Goal: Task Accomplishment & Management: Manage account settings

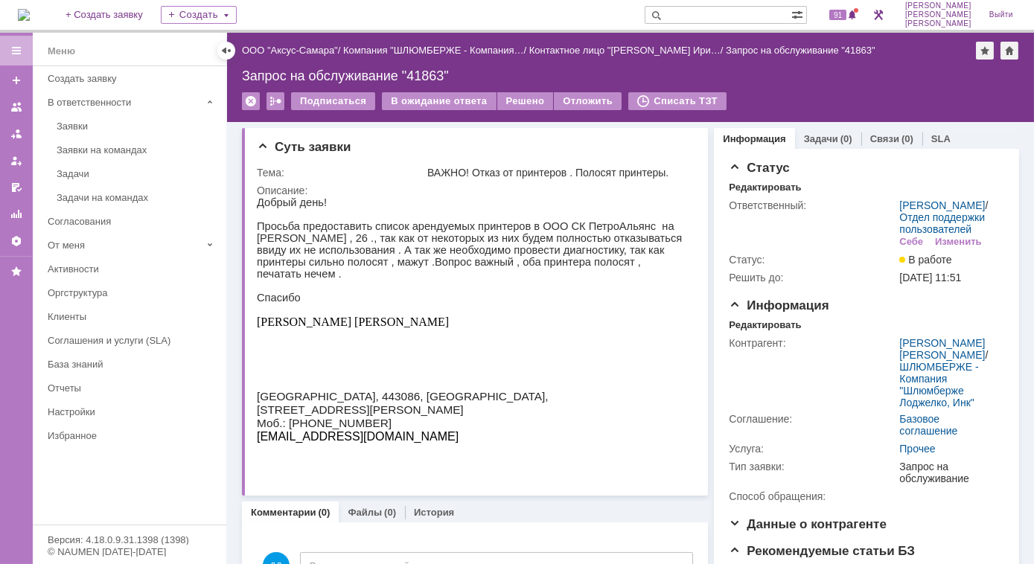
scroll to position [406, 0]
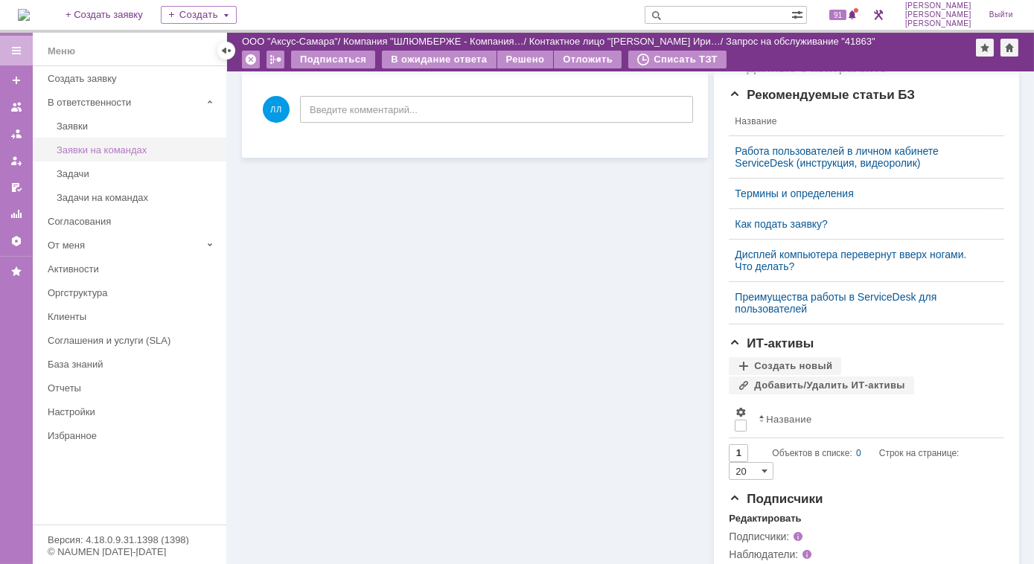
click at [104, 153] on div "Заявки на командах" at bounding box center [137, 149] width 161 height 11
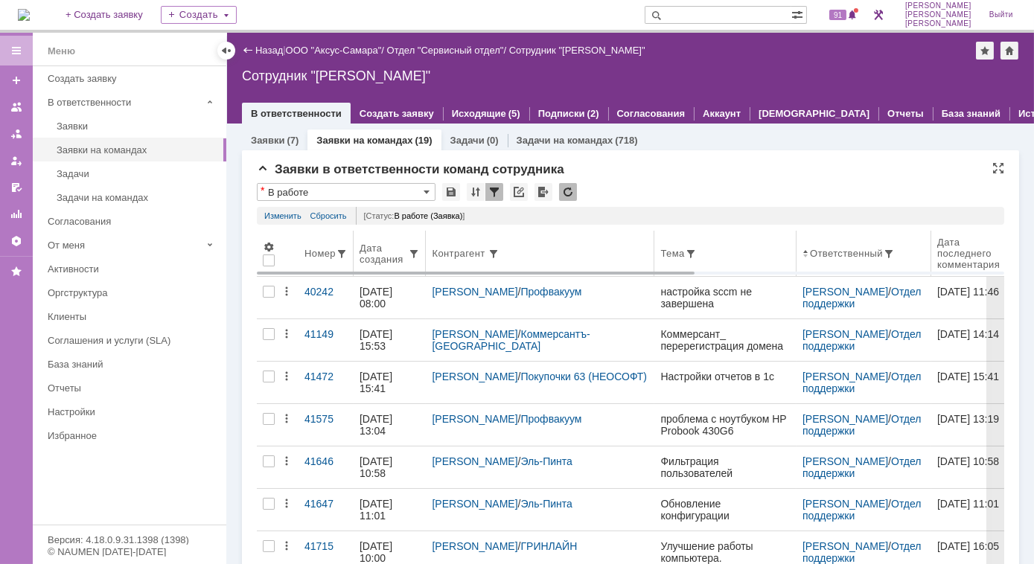
click at [378, 250] on div "Дата создания" at bounding box center [384, 254] width 49 height 22
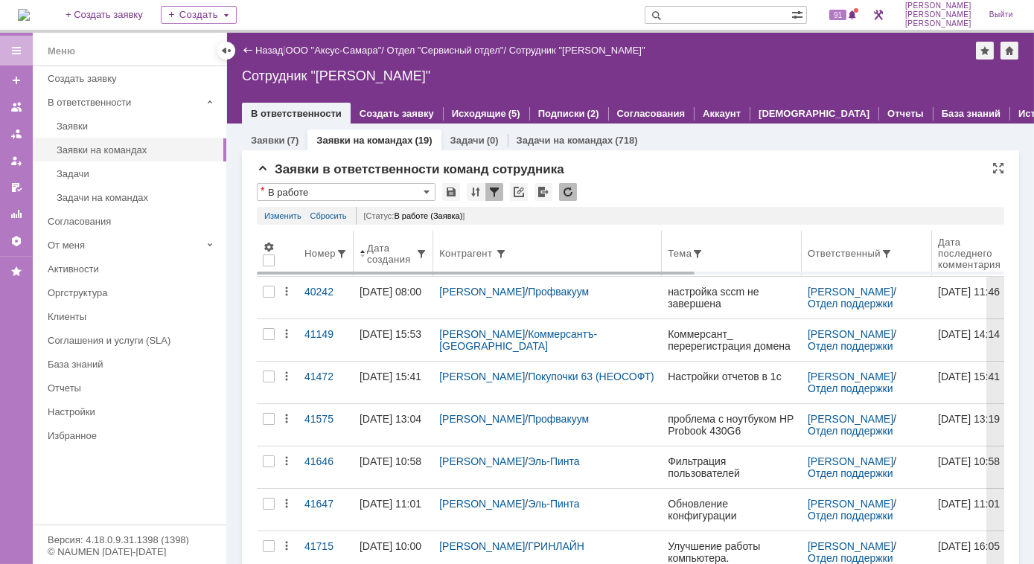
drag, startPoint x: 372, startPoint y: 259, endPoint x: 365, endPoint y: 254, distance: 9.1
click at [365, 254] on span at bounding box center [363, 254] width 6 height 12
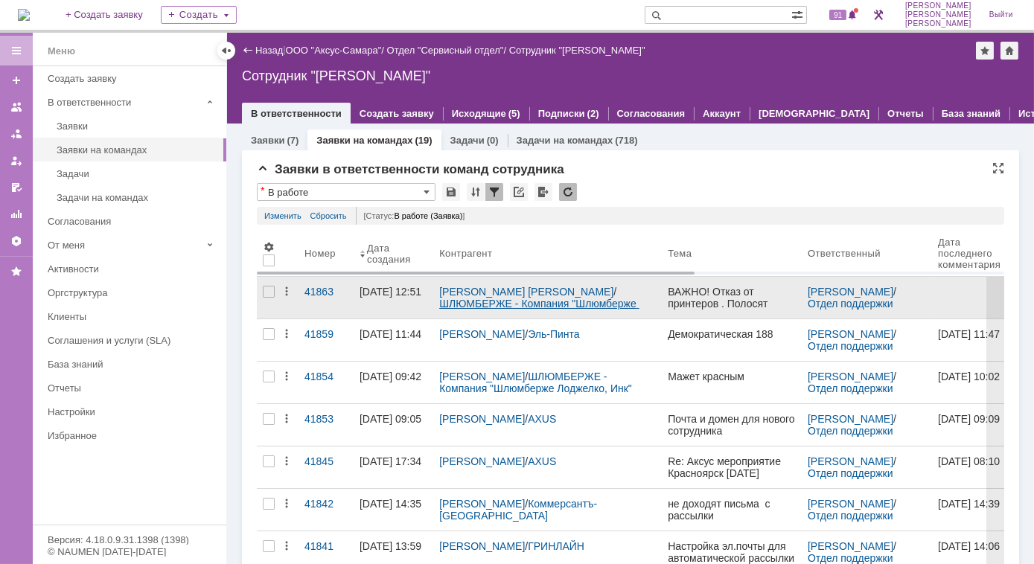
click at [527, 302] on link "ШЛЮМБЕРЖЕ - Компания "Шлюмберже Лоджелко, Инк"" at bounding box center [539, 310] width 200 height 24
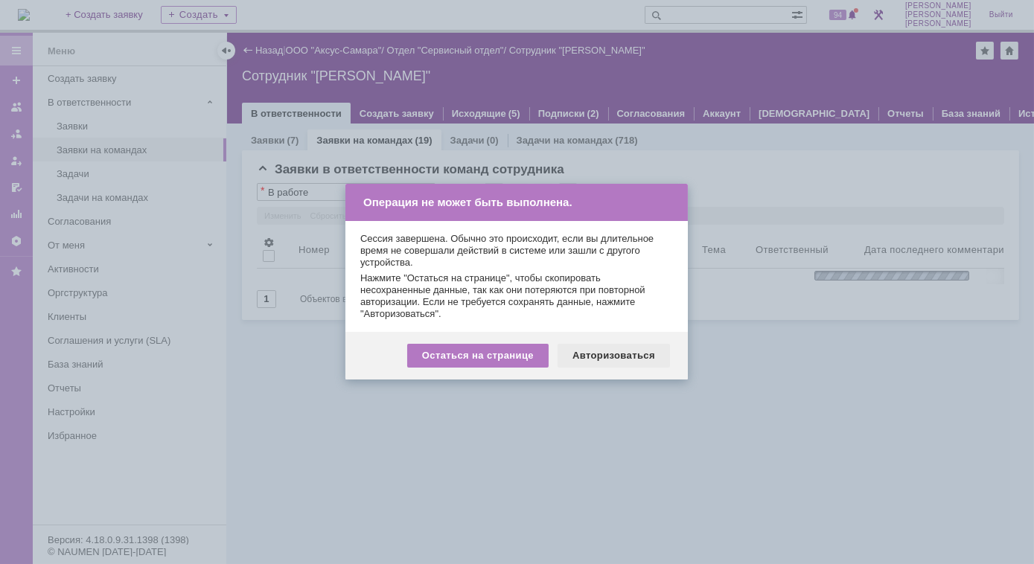
click at [611, 351] on div "Авторизоваться" at bounding box center [614, 356] width 112 height 24
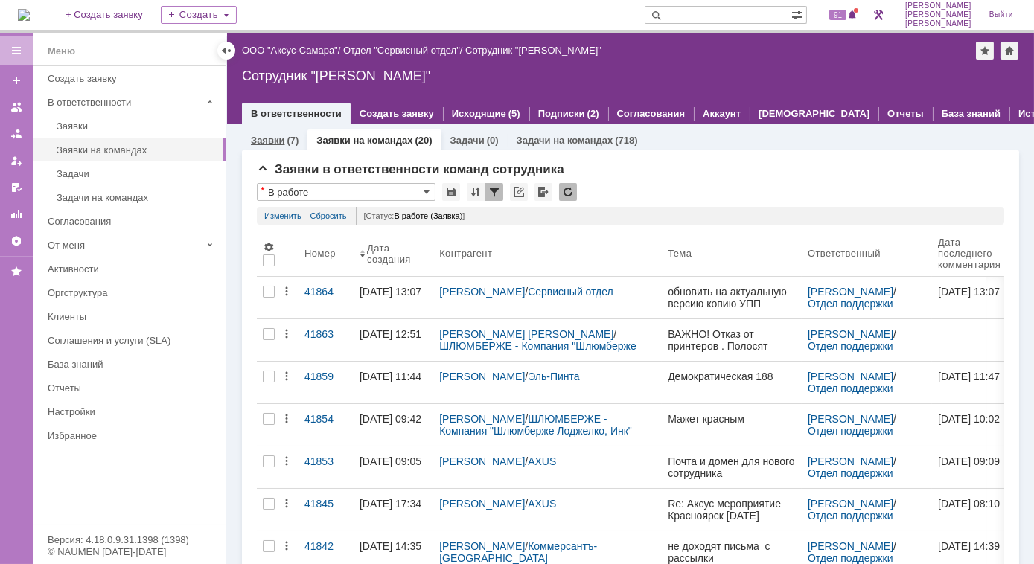
click at [267, 141] on link "Заявки" at bounding box center [268, 140] width 34 height 11
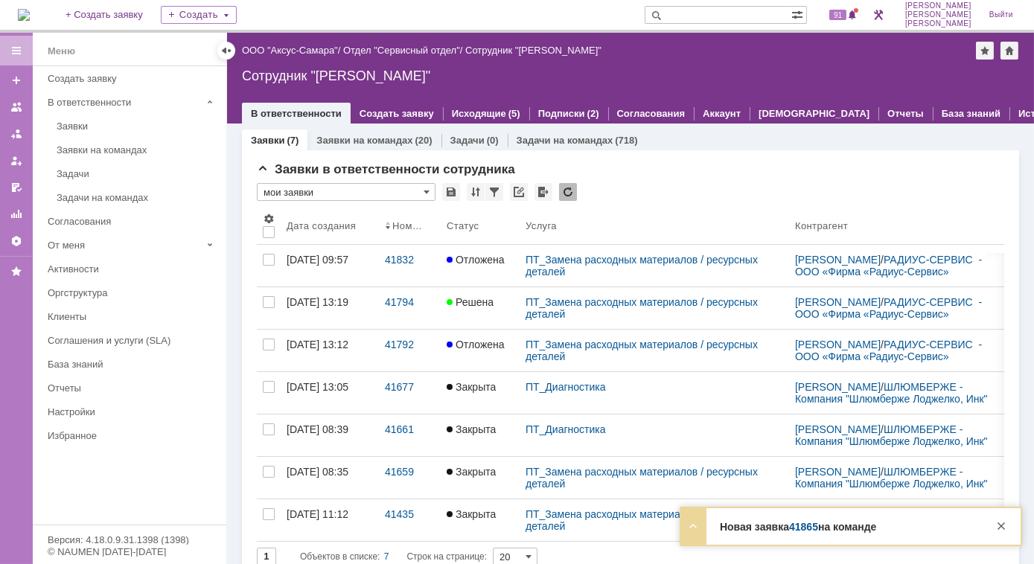
click at [399, 308] on div "41794" at bounding box center [410, 302] width 50 height 12
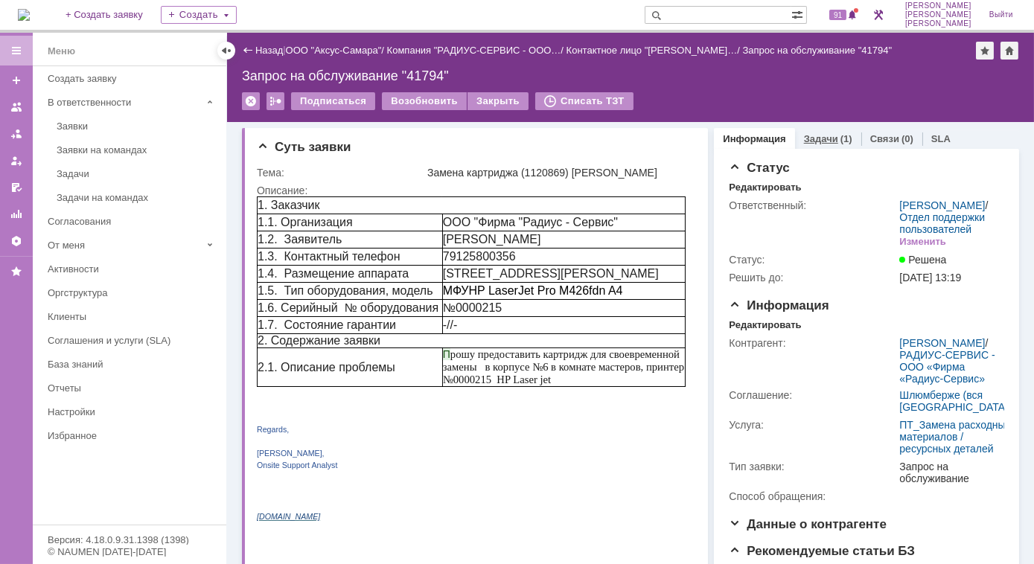
click at [804, 137] on link "Задачи" at bounding box center [821, 138] width 34 height 11
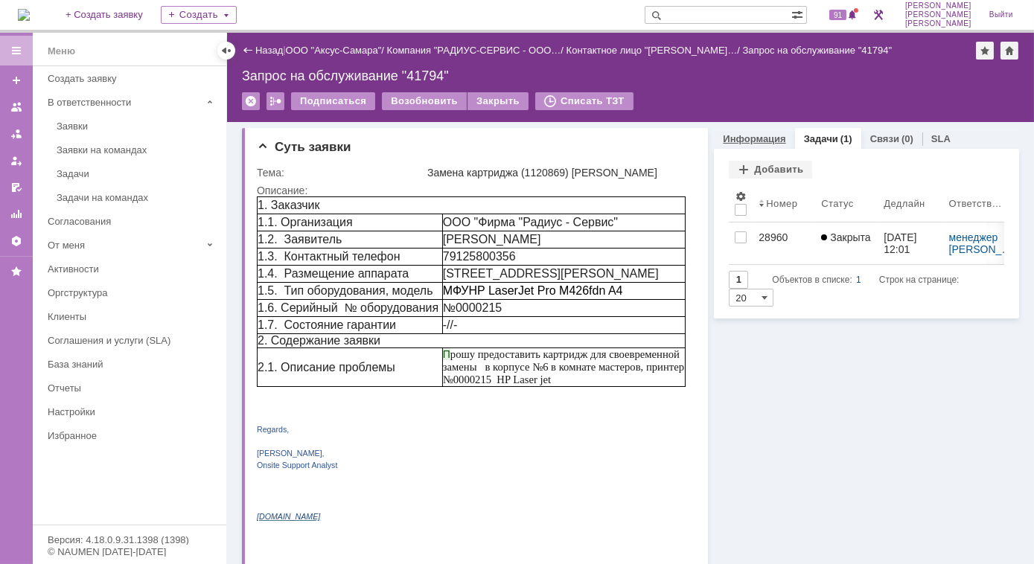
click at [730, 140] on link "Информация" at bounding box center [754, 138] width 63 height 11
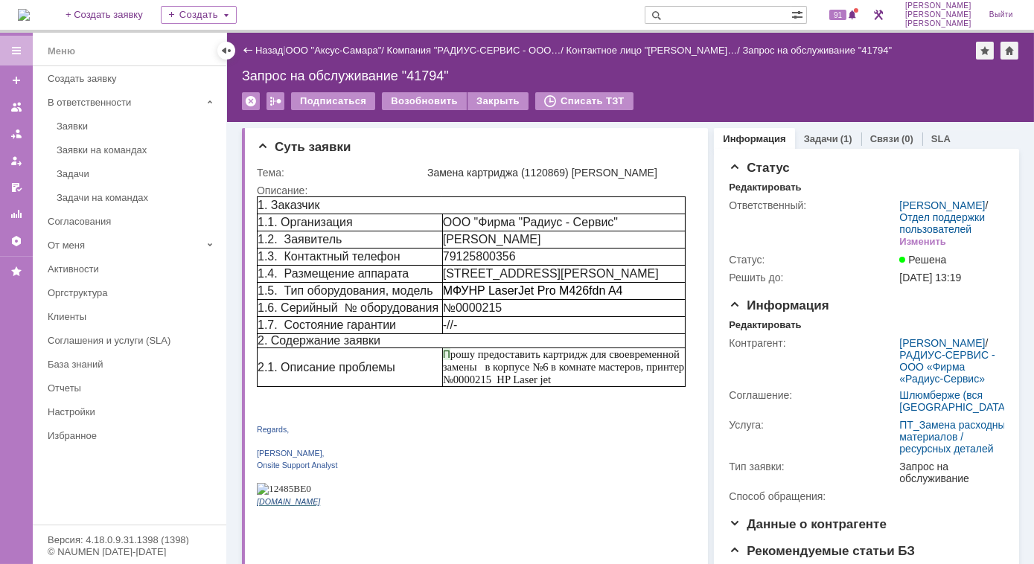
click at [421, 77] on div "Запрос на обслуживание "41794"" at bounding box center [630, 76] width 777 height 15
click at [457, 422] on p at bounding box center [470, 416] width 429 height 12
click at [80, 121] on div "Заявки" at bounding box center [137, 126] width 161 height 11
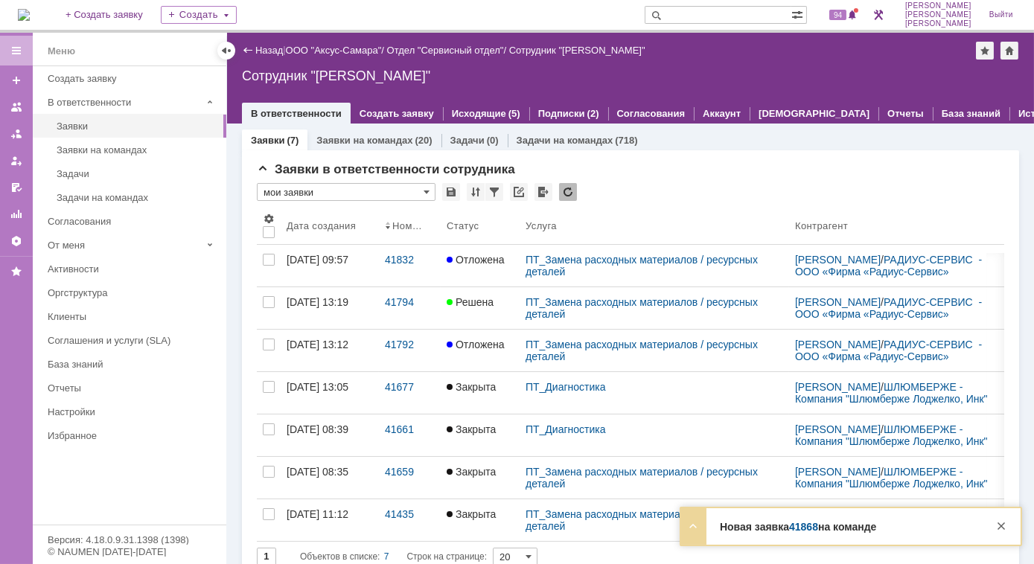
click at [734, 535] on div "Новая заявка 41868 на команде Тема Установка СПДС для автокад Контрагент Анаста…" at bounding box center [851, 527] width 340 height 36
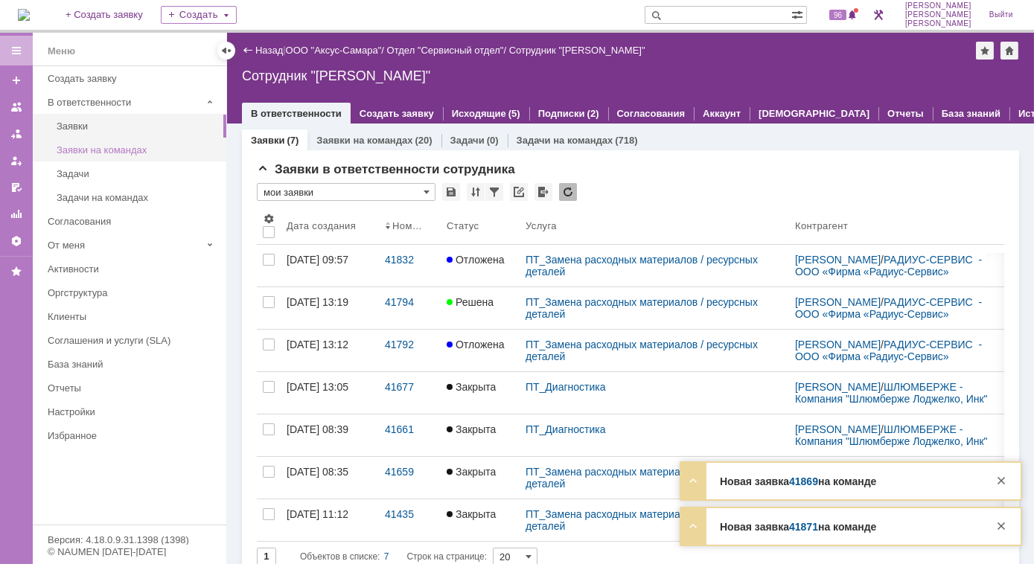
click at [113, 153] on div "Заявки на командах" at bounding box center [137, 149] width 161 height 11
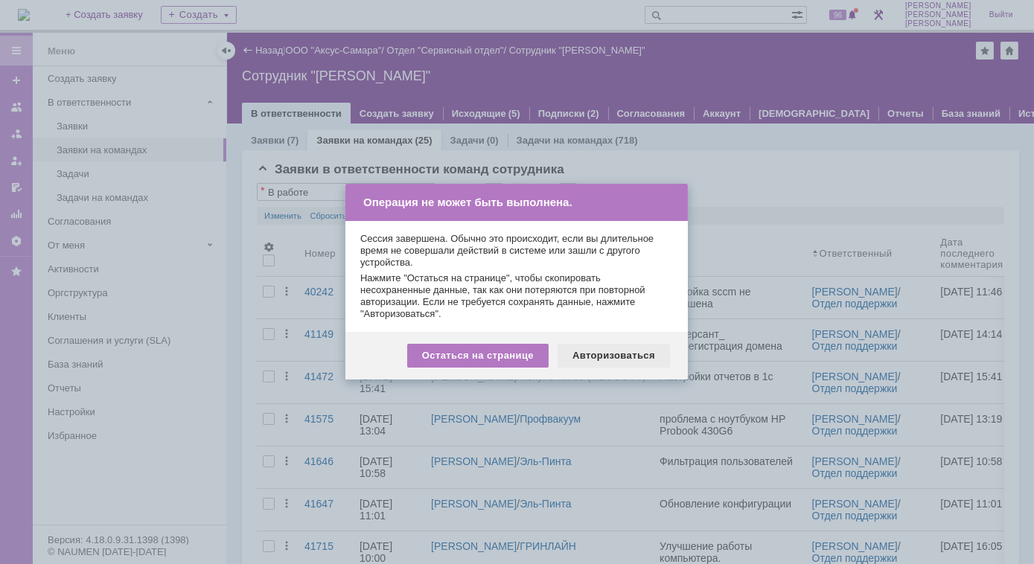
click at [601, 350] on div "Авторизоваться" at bounding box center [614, 356] width 112 height 24
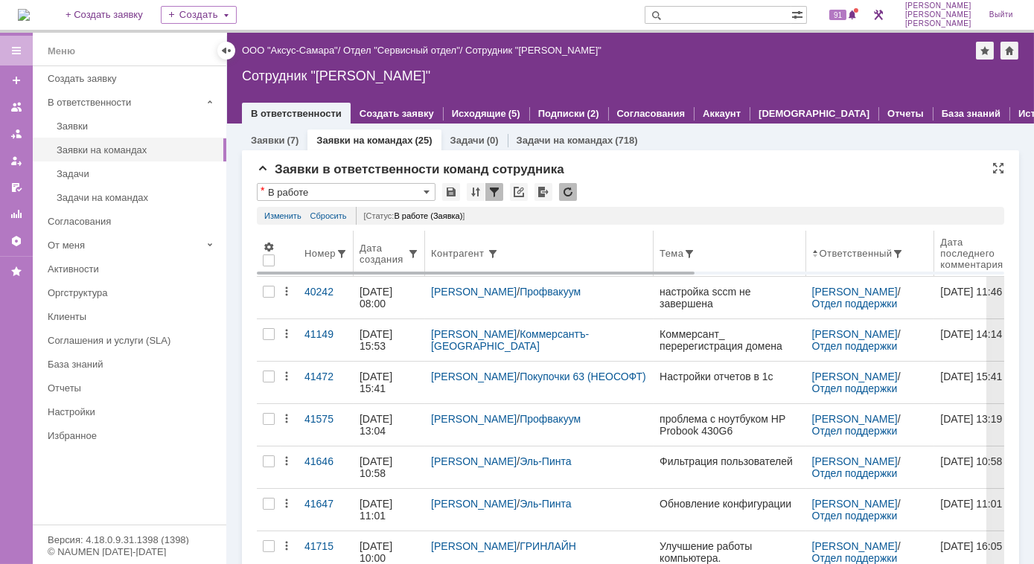
click at [398, 246] on div "Дата создания" at bounding box center [384, 254] width 48 height 22
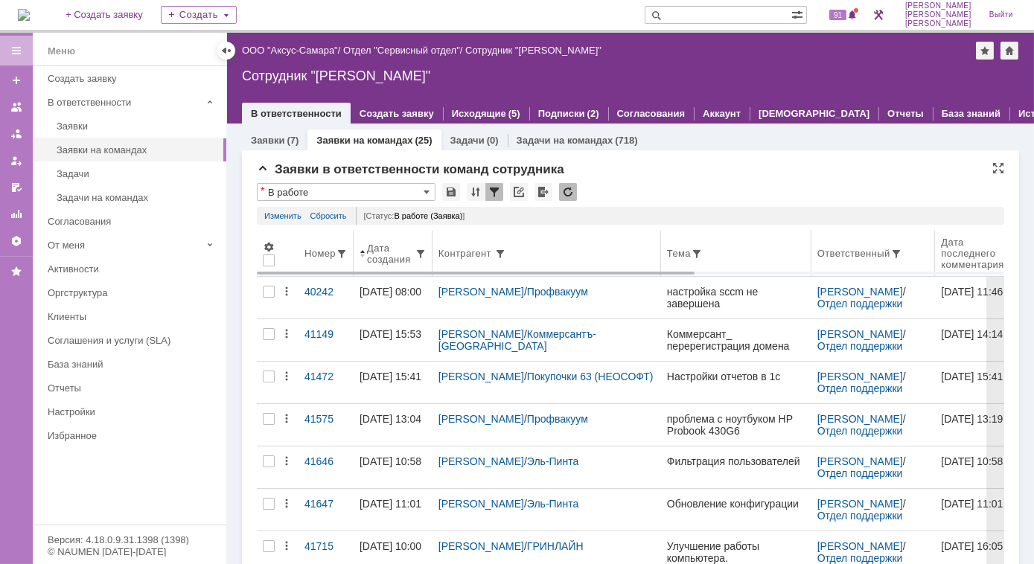
click at [362, 253] on span at bounding box center [363, 254] width 6 height 12
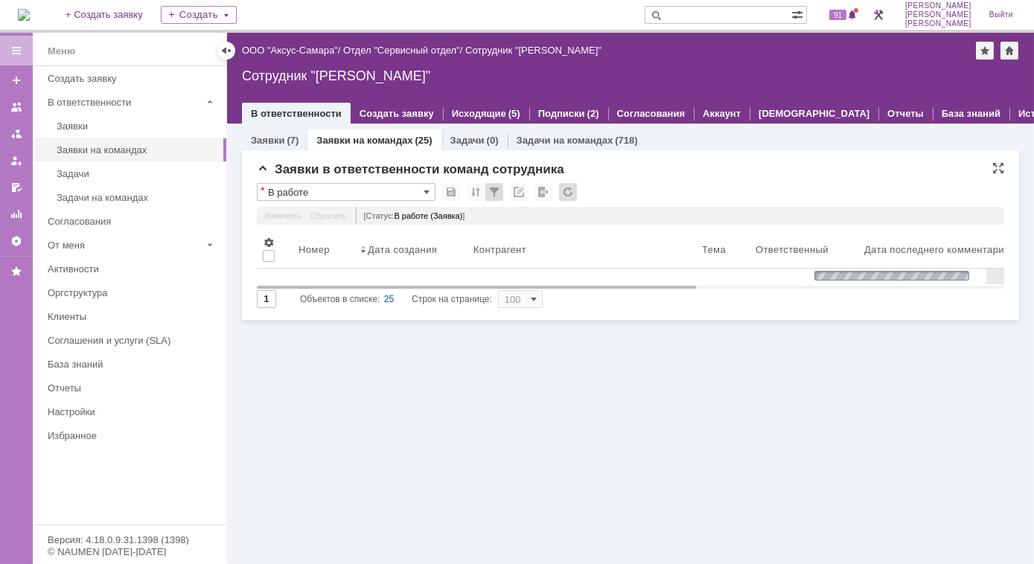
click at [684, 383] on div "Заявки (7) Заявки на командах (25) Задачи (0) Задачи на командах (718) Заявки в…" at bounding box center [630, 344] width 807 height 441
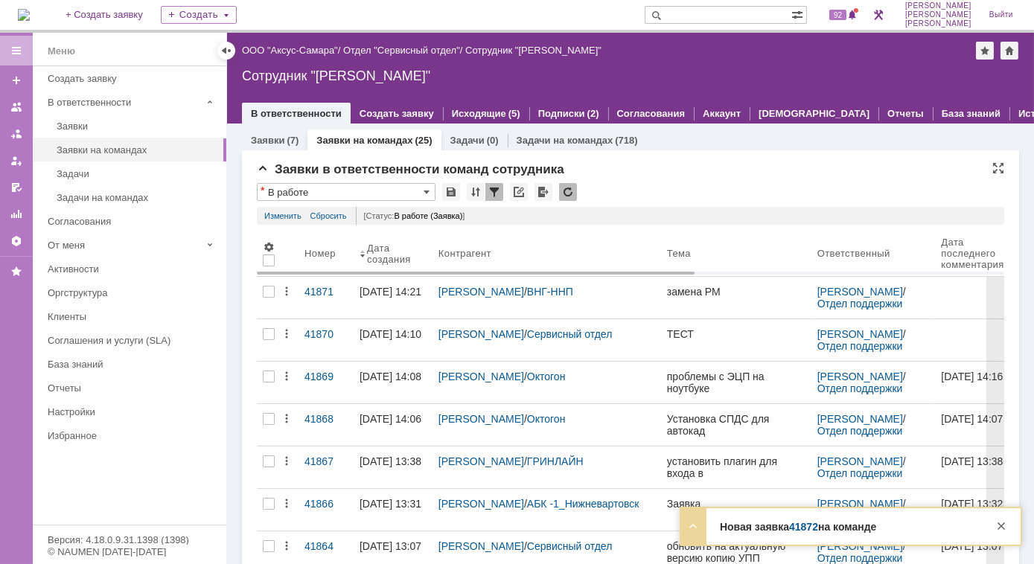
click at [820, 527] on strong "Новая заявка 41872 на команде" at bounding box center [798, 527] width 156 height 12
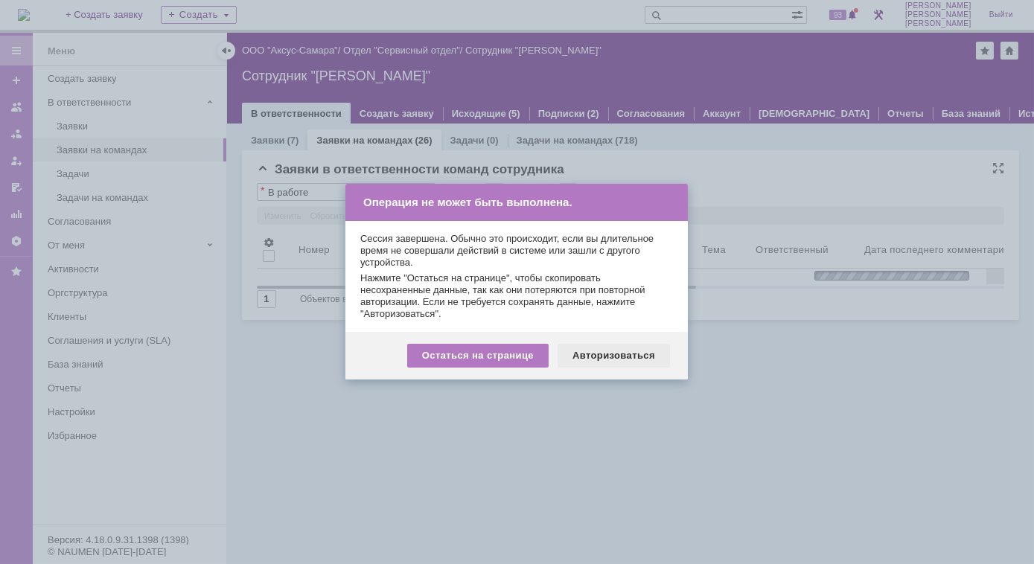
click at [603, 354] on div "Авторизоваться" at bounding box center [614, 356] width 112 height 24
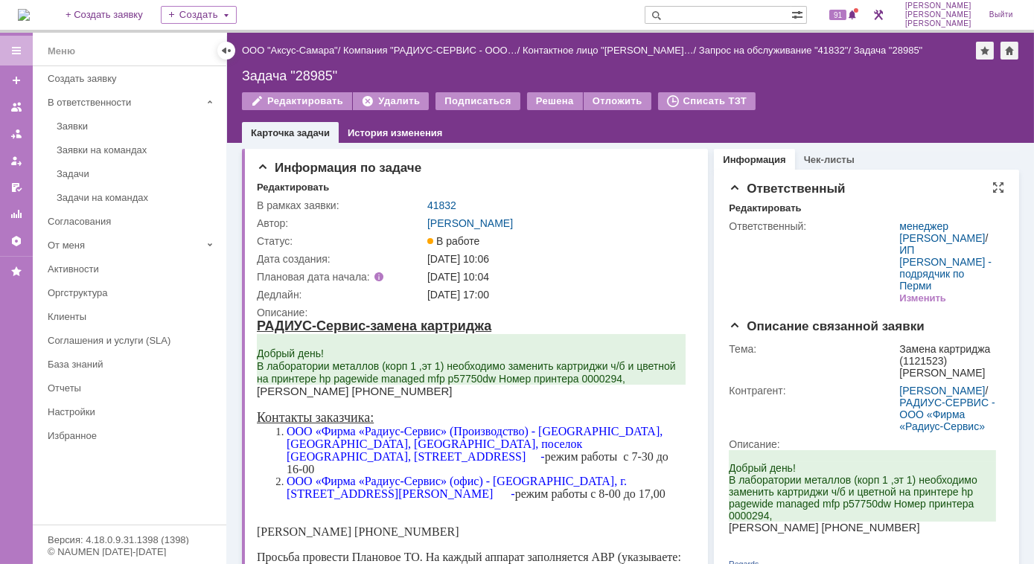
click at [754, 214] on td "Редактировать" at bounding box center [770, 209] width 82 height 13
click at [752, 209] on div "Редактировать" at bounding box center [765, 209] width 72 height 12
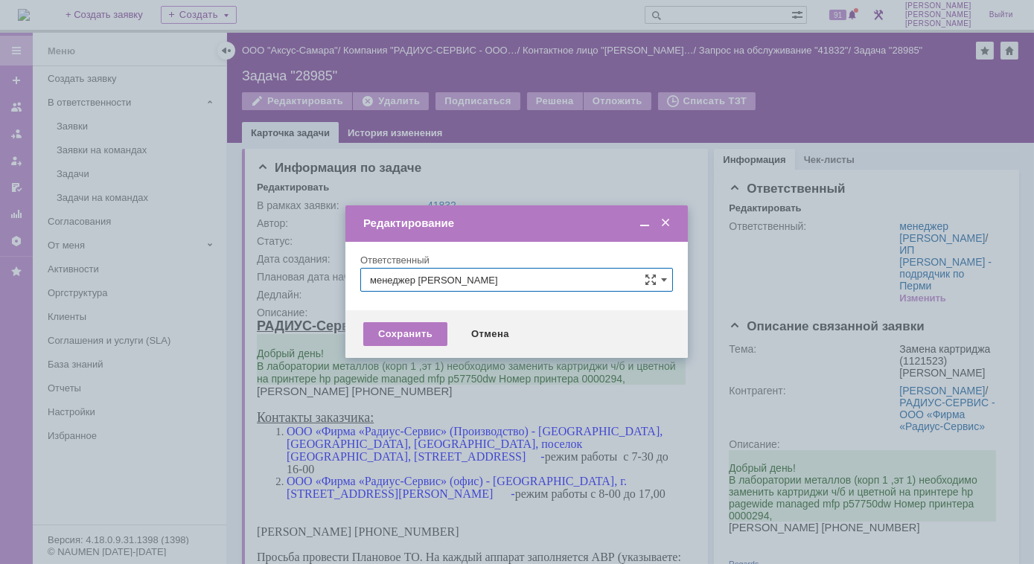
click at [667, 223] on span at bounding box center [665, 223] width 15 height 13
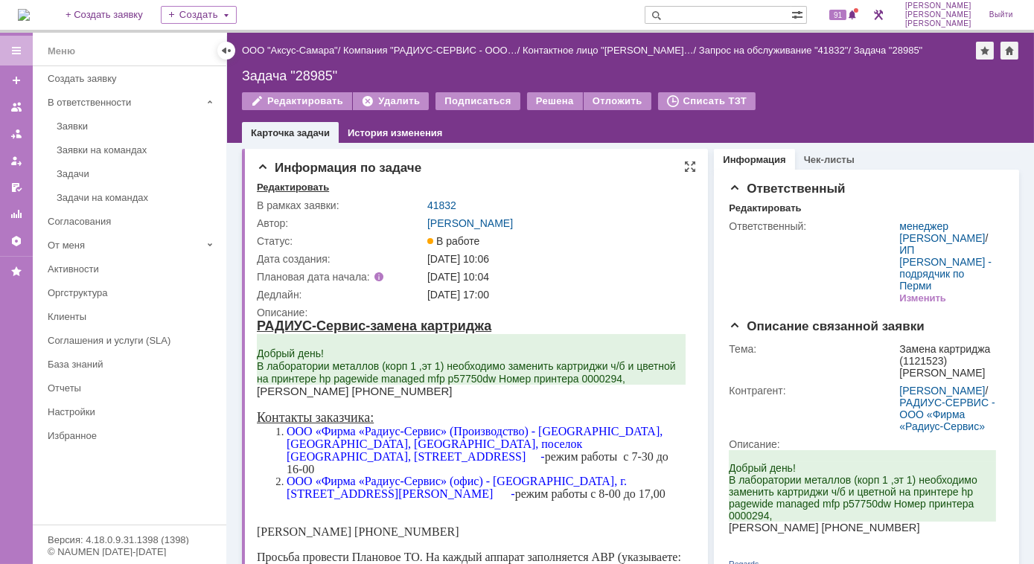
click at [304, 188] on div "Редактировать" at bounding box center [293, 188] width 72 height 12
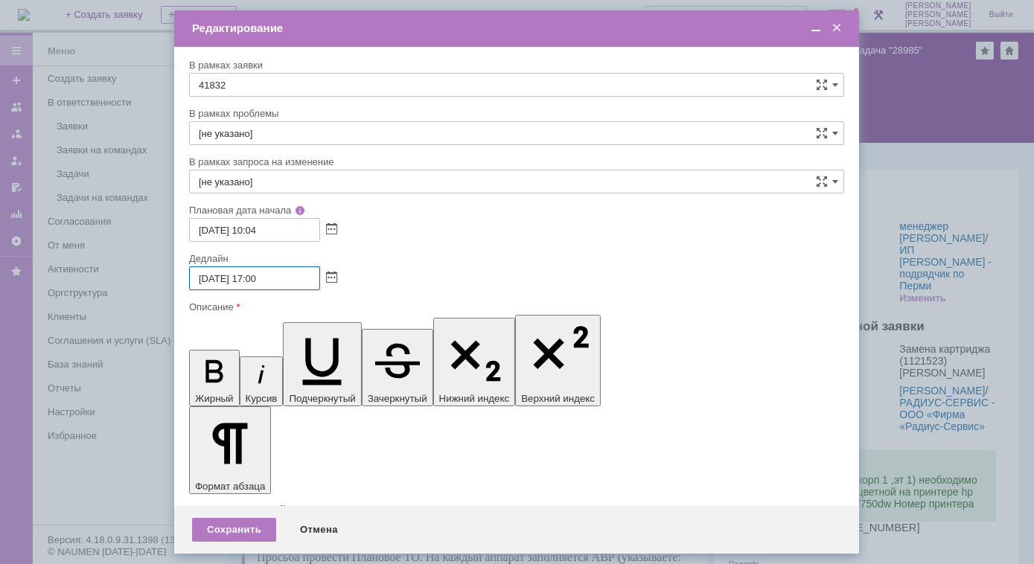
drag, startPoint x: 204, startPoint y: 277, endPoint x: 216, endPoint y: 289, distance: 16.8
click at [204, 277] on input "18.09.2025 17:00" at bounding box center [254, 279] width 131 height 24
type input "[DATE] 17:00"
click at [231, 529] on div "Сохранить" at bounding box center [234, 530] width 84 height 24
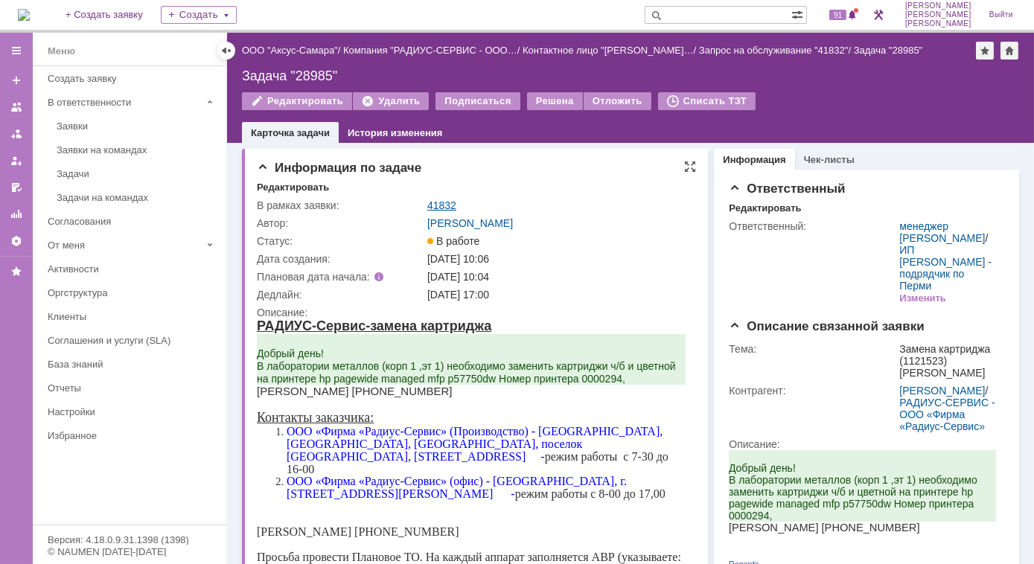
click at [439, 204] on link "41832" at bounding box center [441, 206] width 29 height 12
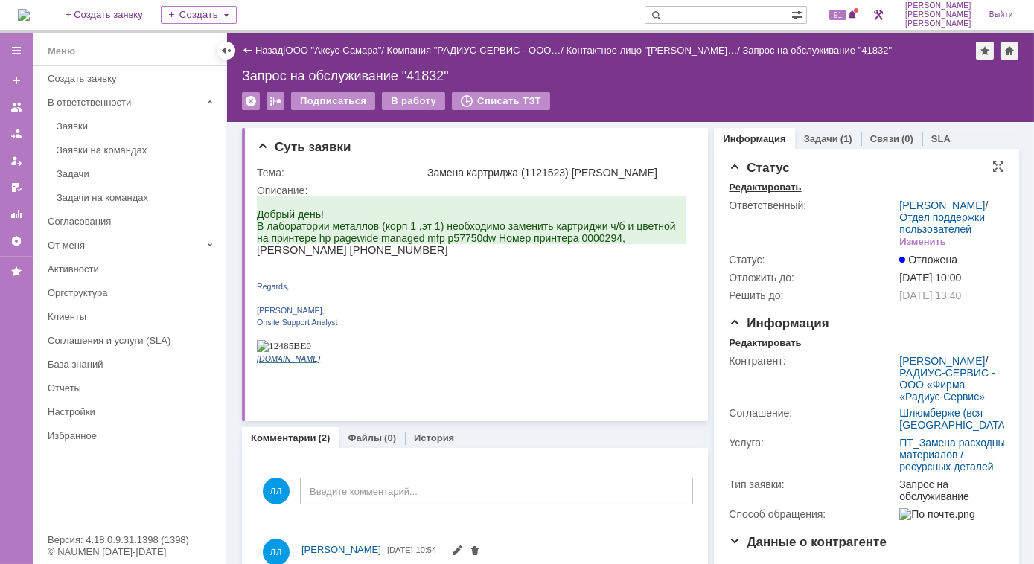
click at [771, 185] on div "Редактировать" at bounding box center [765, 188] width 72 height 12
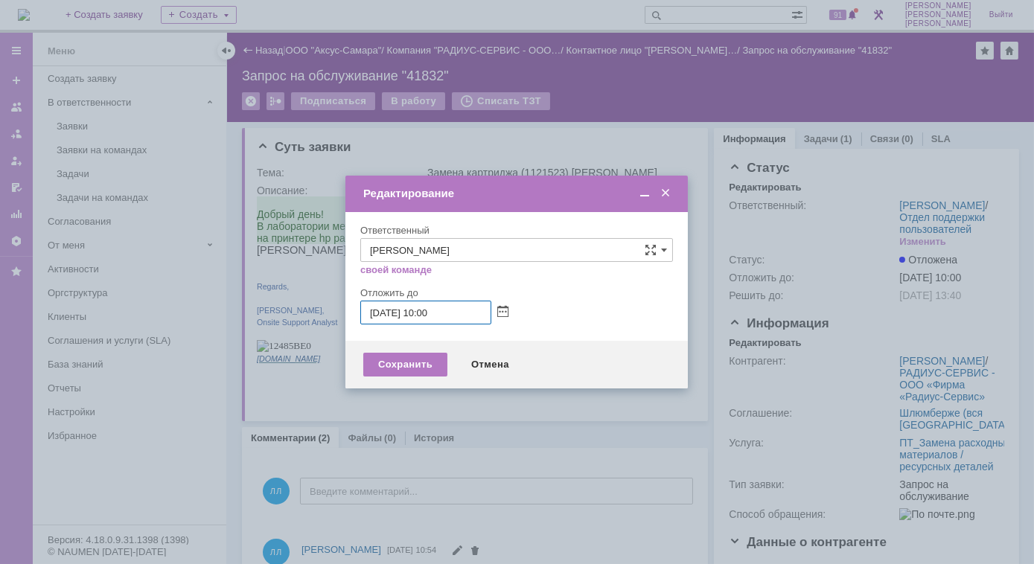
click at [371, 311] on input "19.09.2025 10:00" at bounding box center [425, 313] width 131 height 24
type input "[DATE] 10:00"
click at [427, 366] on div "Сохранить" at bounding box center [405, 365] width 84 height 24
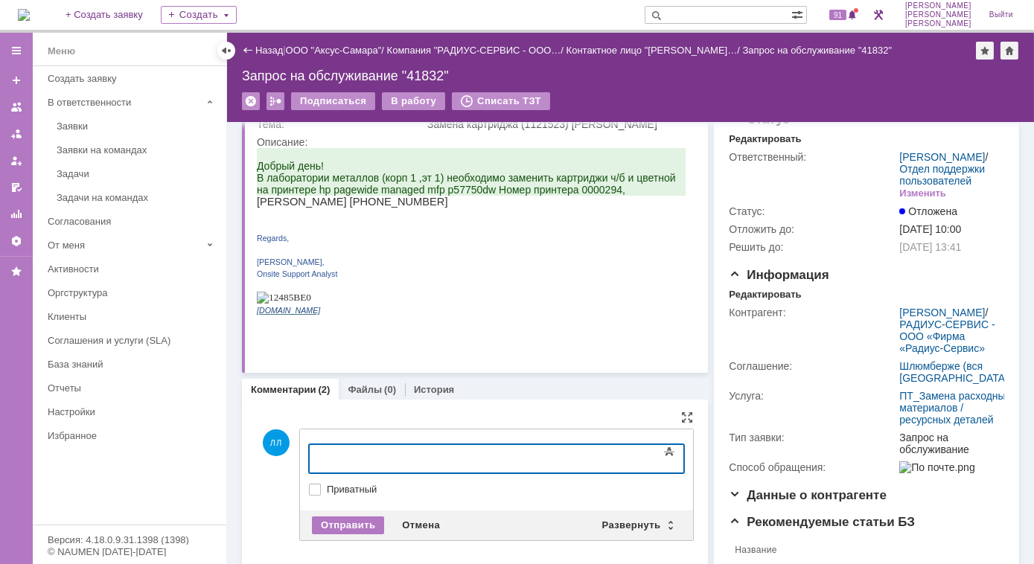
scroll to position [67, 0]
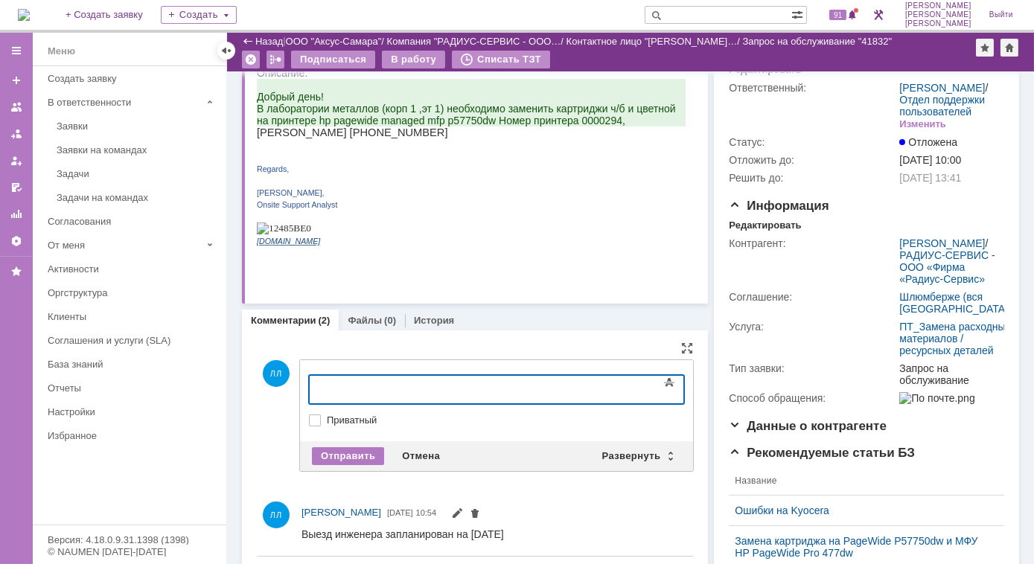
click at [361, 383] on div at bounding box center [429, 387] width 211 height 12
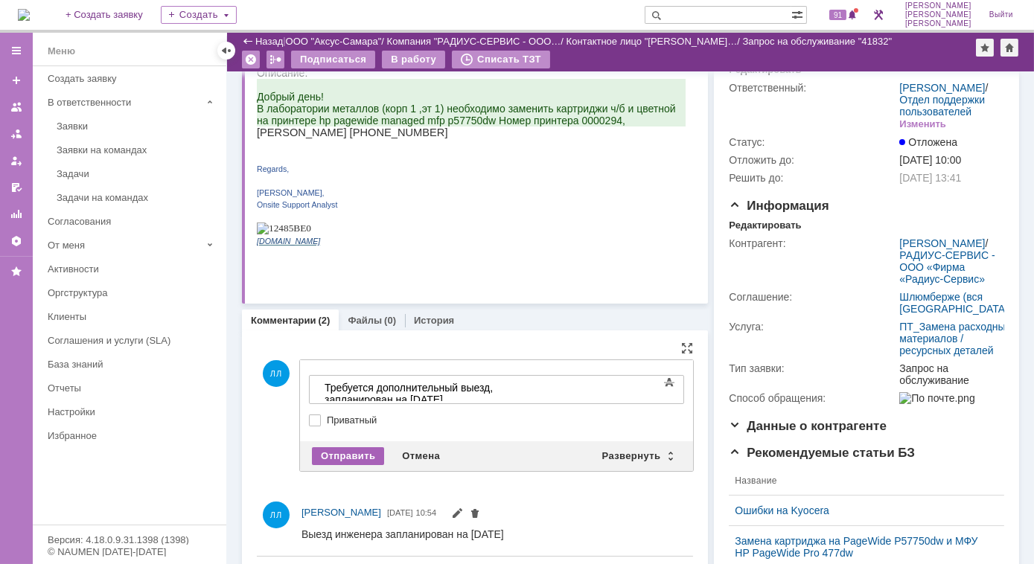
click at [346, 451] on div "Отправить" at bounding box center [348, 457] width 72 height 18
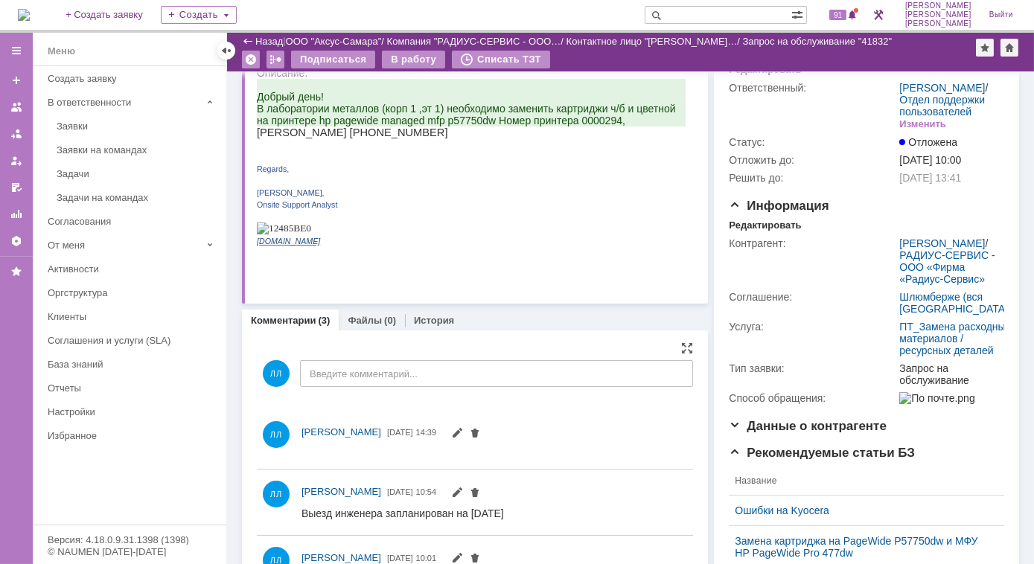
scroll to position [0, 0]
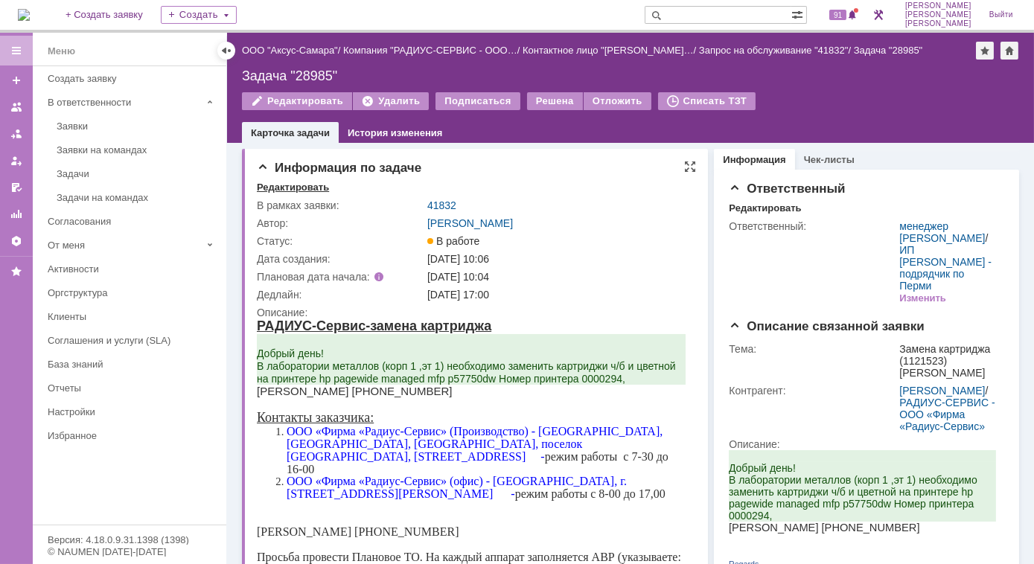
click at [302, 183] on div "Редактировать" at bounding box center [293, 188] width 72 height 12
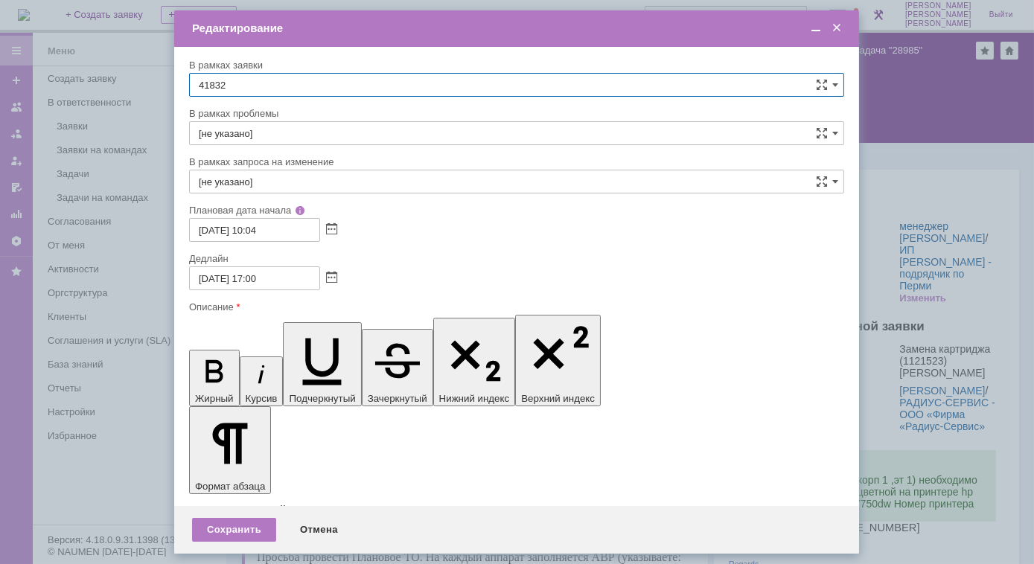
click at [838, 31] on span at bounding box center [837, 28] width 15 height 13
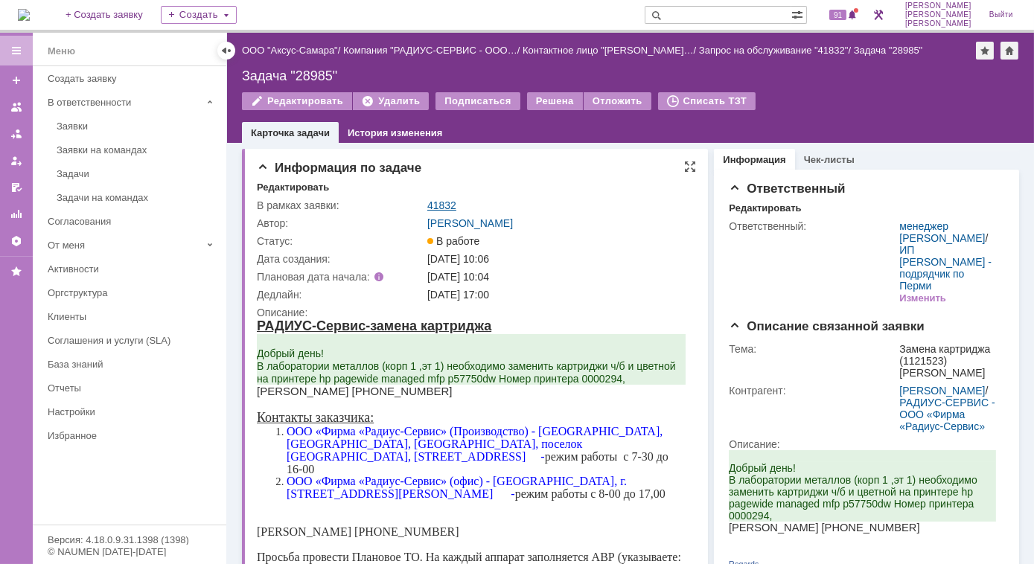
click at [447, 203] on link "41832" at bounding box center [441, 206] width 29 height 12
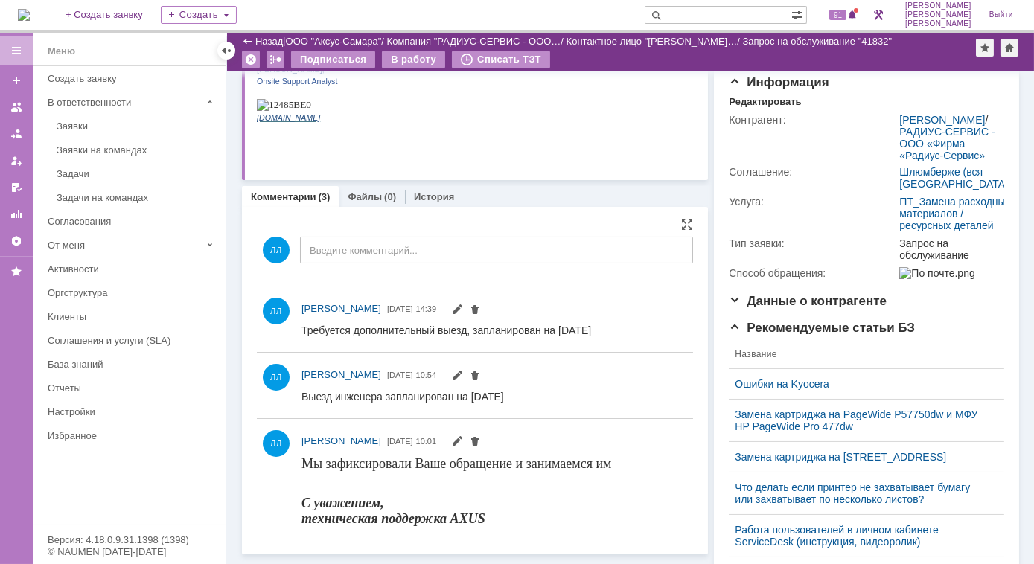
scroll to position [203, 0]
